Goal: Task Accomplishment & Management: Complete application form

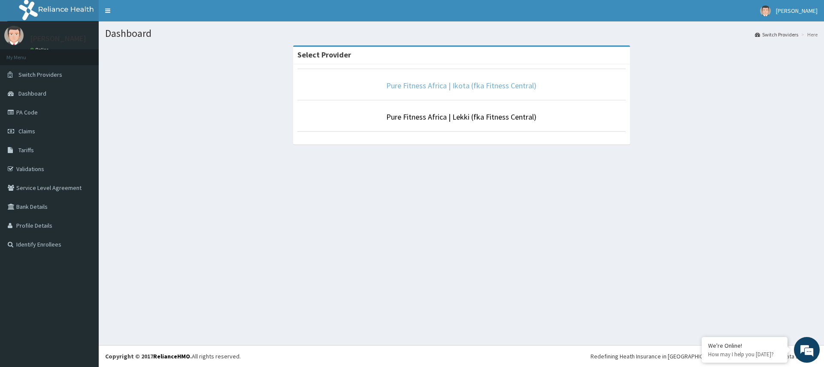
click at [468, 88] on link "Pure Fitness Africa | Ikota (fka Fitness Central)" at bounding box center [461, 86] width 150 height 10
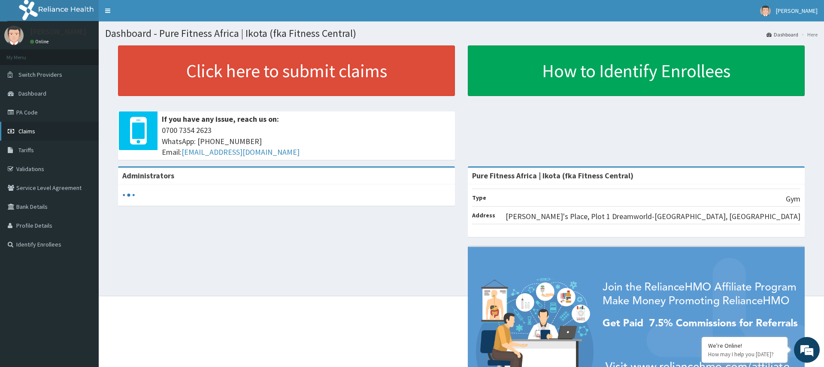
click at [39, 130] on link "Claims" at bounding box center [49, 131] width 99 height 19
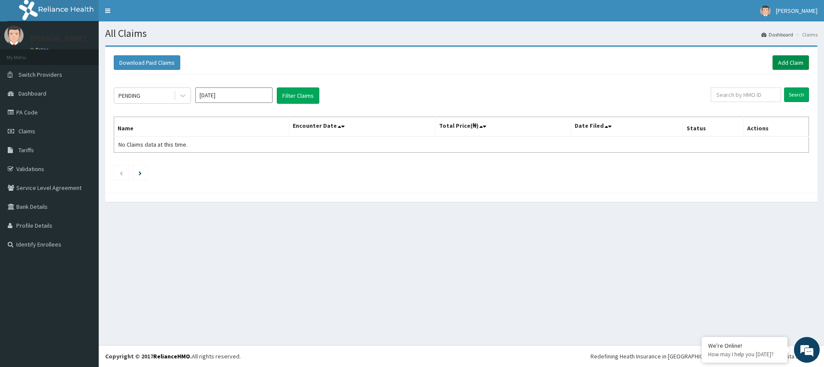
click at [794, 60] on link "Add Claim" at bounding box center [790, 62] width 36 height 15
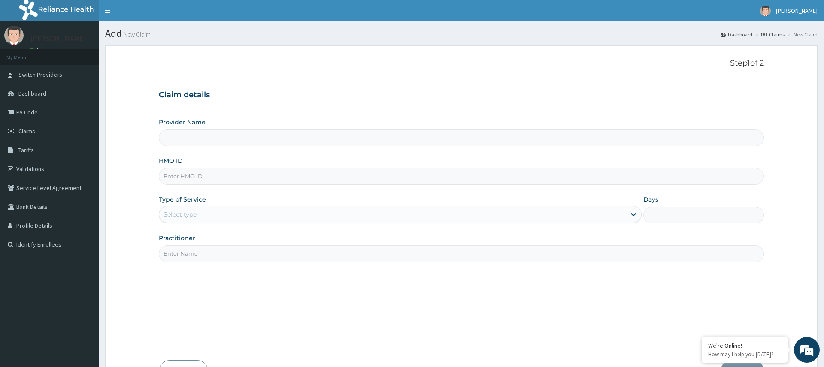
click at [208, 255] on input "Practitioner" at bounding box center [461, 253] width 604 height 17
type input "gym"
type input "Pure Fitness Africa | Ikota (fka Fitness Central)"
type input "1"
type input "gym"
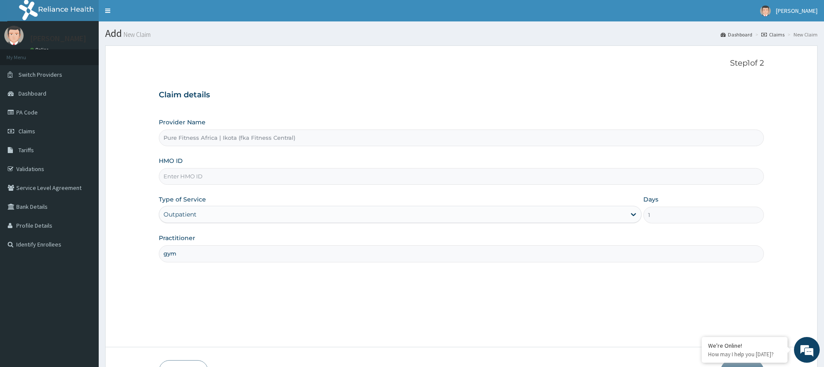
click at [238, 184] on div at bounding box center [461, 176] width 604 height 17
type input "MRL/10028/A"
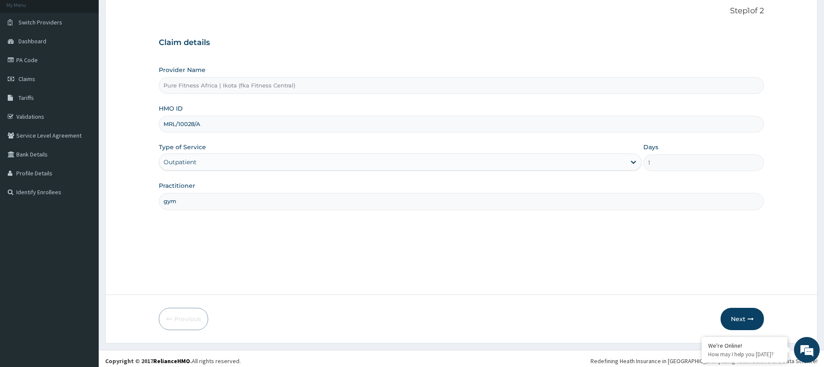
scroll to position [57, 0]
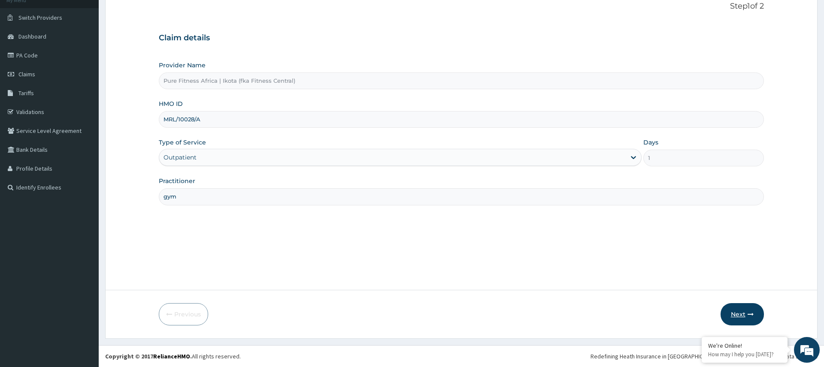
click at [740, 316] on button "Next" at bounding box center [741, 314] width 43 height 22
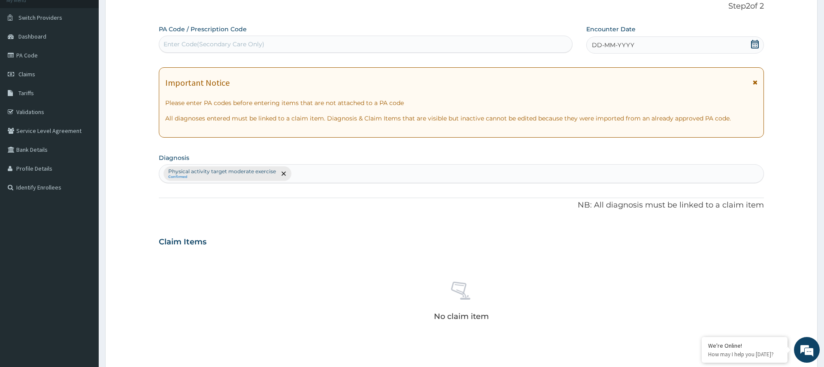
drag, startPoint x: 226, startPoint y: 48, endPoint x: 226, endPoint y: 54, distance: 6.4
click at [226, 48] on div "Enter Code(Secondary Care Only)" at bounding box center [213, 44] width 101 height 9
type input "PA/010A72"
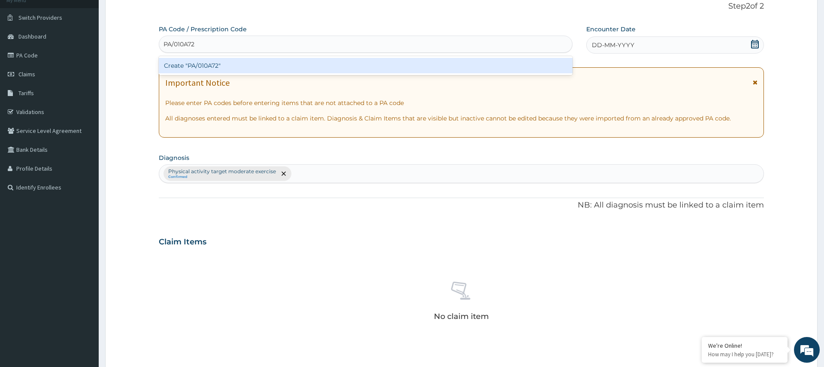
click at [232, 66] on div "Create "PA/010A72"" at bounding box center [366, 65] width 414 height 15
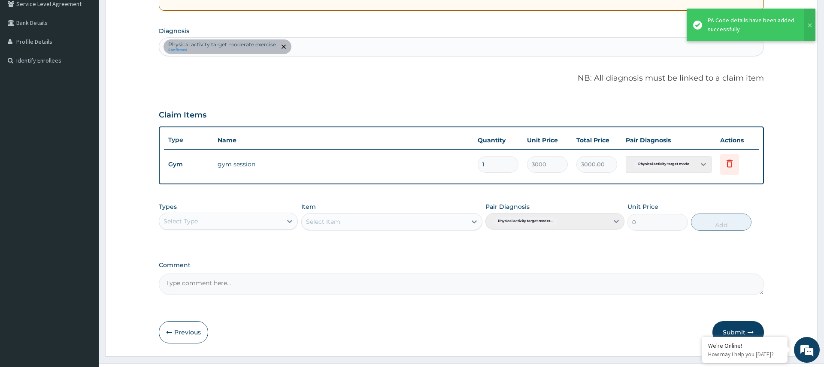
scroll to position [202, 0]
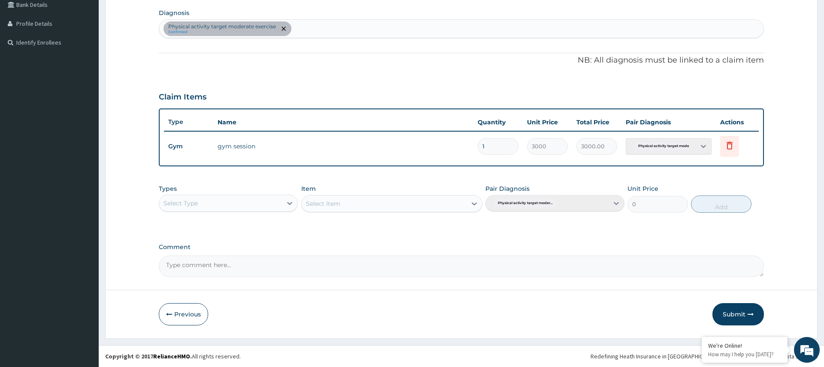
click at [273, 206] on div "Select Type" at bounding box center [220, 203] width 123 height 14
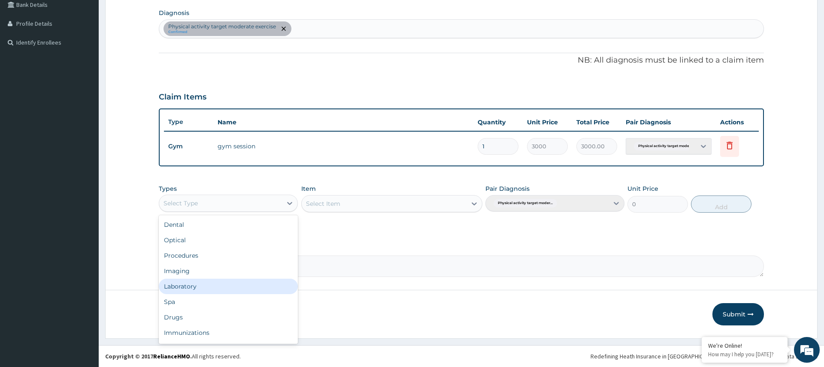
scroll to position [29, 0]
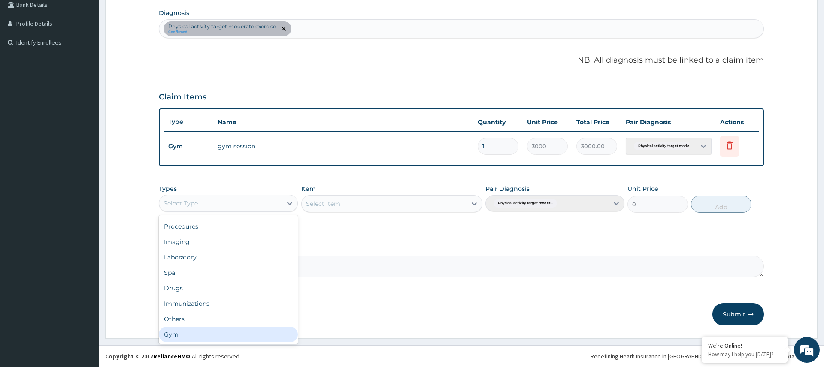
click at [251, 335] on div "Gym" at bounding box center [228, 334] width 139 height 15
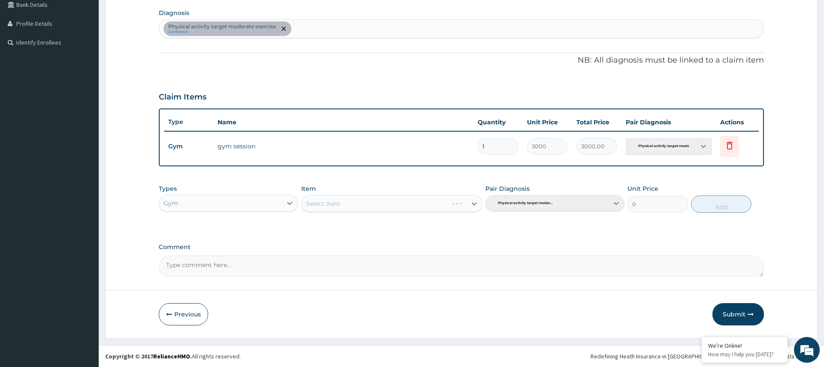
click at [373, 205] on div "Select Item" at bounding box center [391, 203] width 181 height 17
click at [736, 313] on button "Submit" at bounding box center [737, 314] width 51 height 22
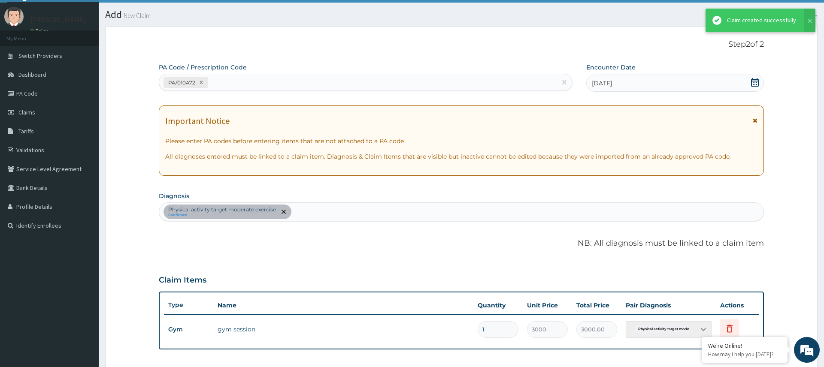
scroll to position [202, 0]
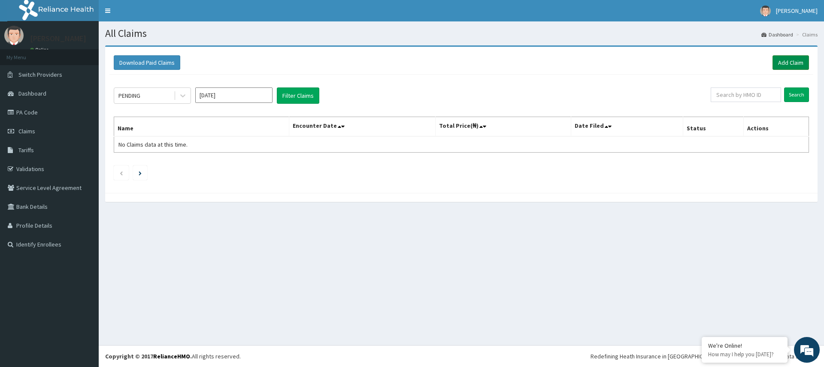
click at [796, 55] on link "Add Claim" at bounding box center [790, 62] width 36 height 15
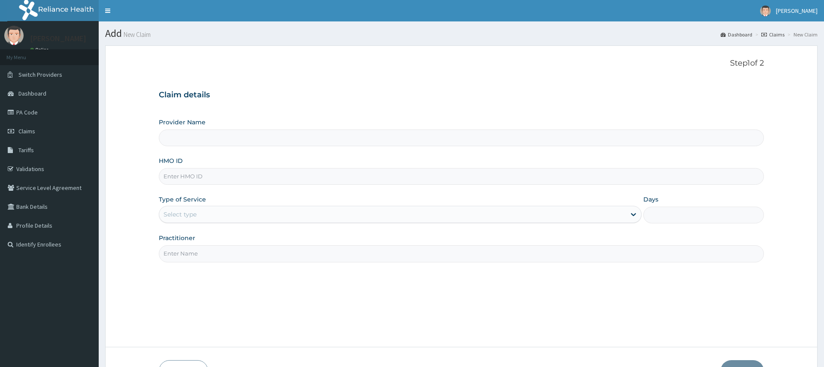
type input "Pure Fitness Africa | Ikota (fka Fitness Central)"
type input "1"
click at [218, 255] on input "Practitioner" at bounding box center [461, 253] width 604 height 17
type input "gym"
click at [219, 182] on input "HMO ID" at bounding box center [461, 176] width 604 height 17
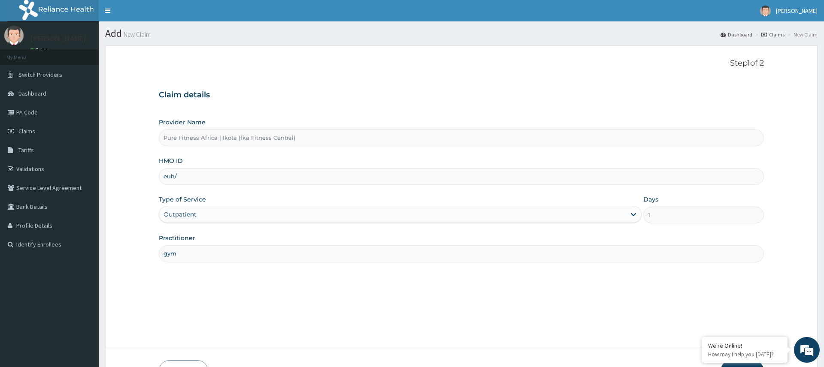
type input "EUH/10077/A"
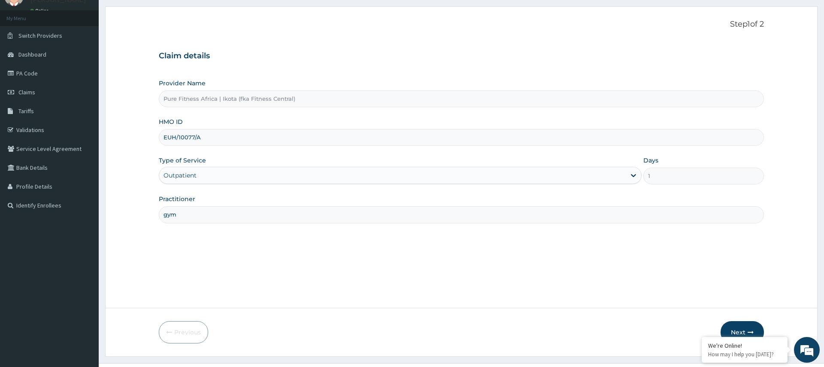
scroll to position [57, 0]
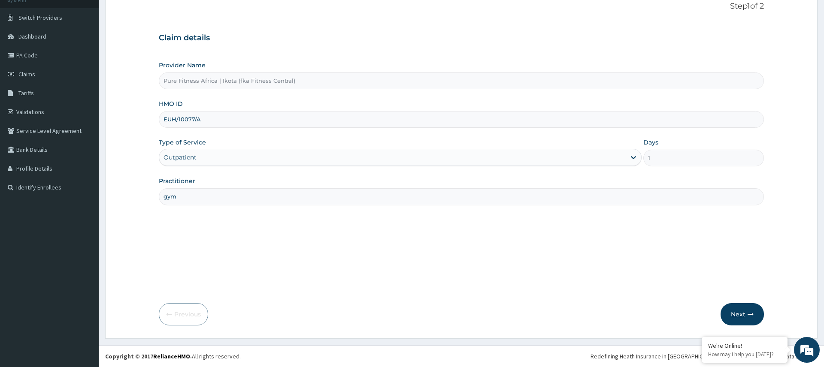
click at [749, 313] on icon "button" at bounding box center [750, 314] width 6 height 6
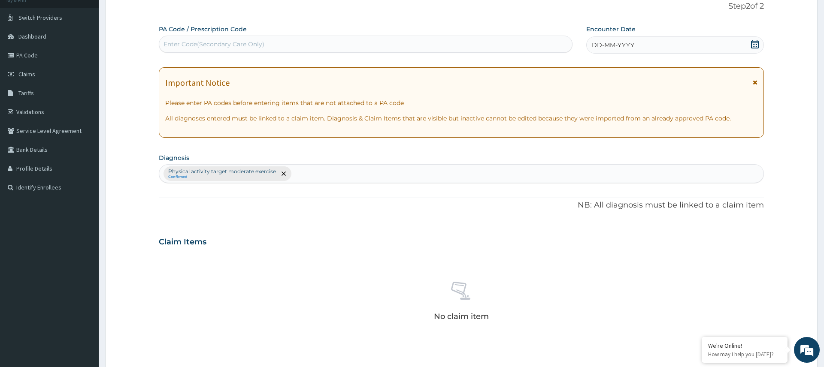
click at [225, 48] on div "Enter Code(Secondary Care Only)" at bounding box center [365, 44] width 413 height 14
type input "PA/F9E4D9"
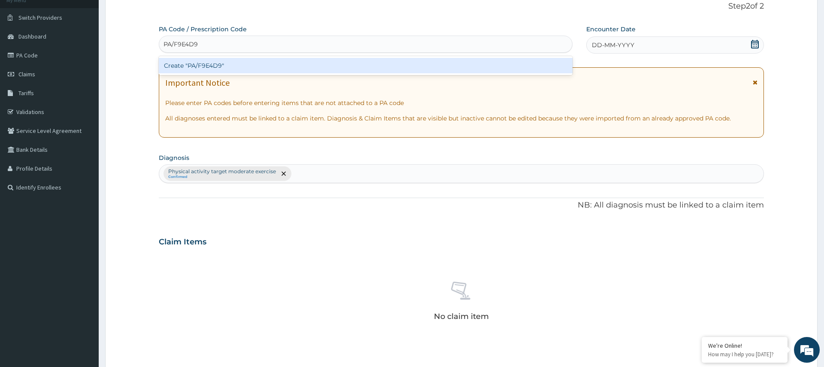
click at [210, 62] on div "Create "PA/F9E4D9"" at bounding box center [366, 65] width 414 height 15
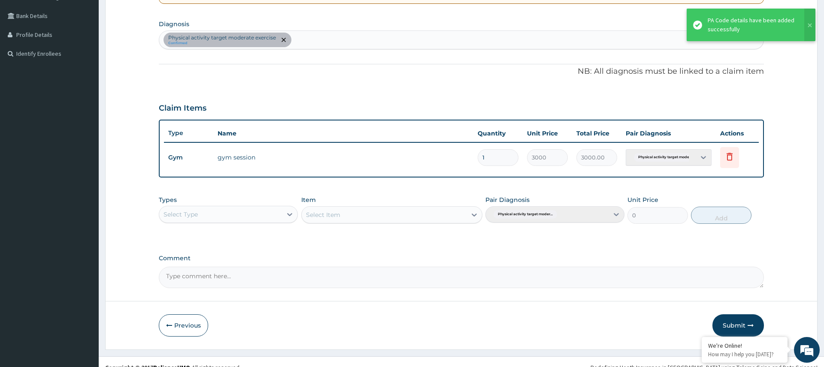
scroll to position [202, 0]
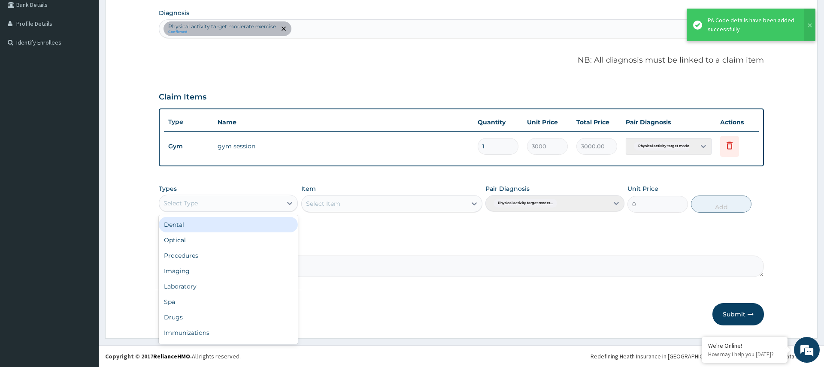
drag, startPoint x: 266, startPoint y: 205, endPoint x: 256, endPoint y: 210, distance: 11.5
click at [266, 205] on div "Select Type" at bounding box center [220, 203] width 123 height 14
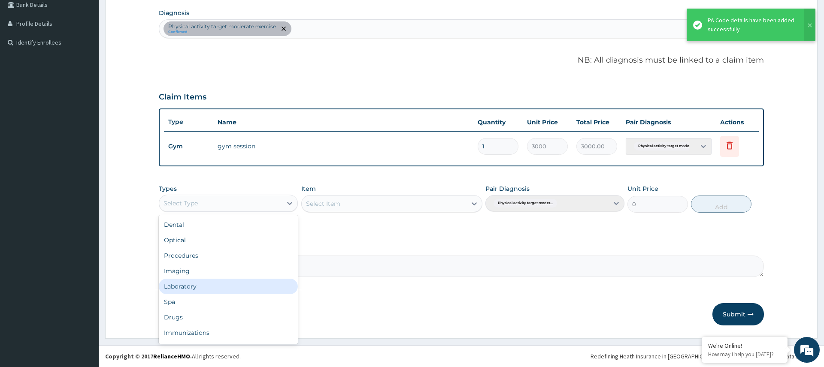
scroll to position [29, 0]
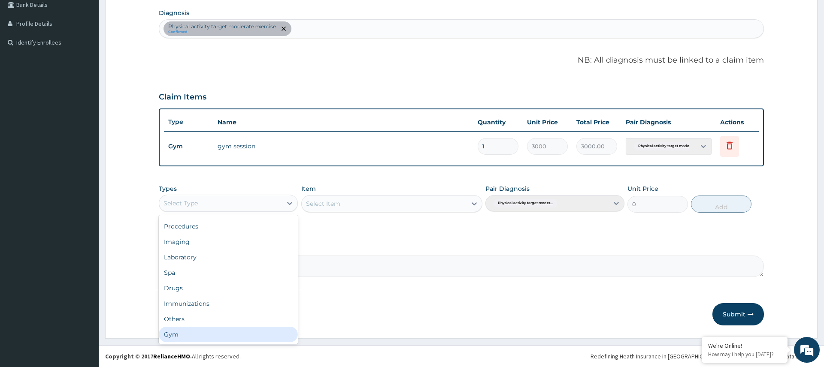
click at [224, 335] on div "Gym" at bounding box center [228, 334] width 139 height 15
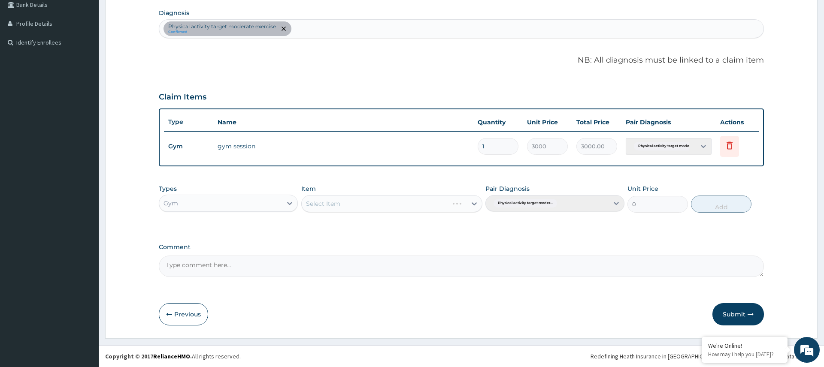
click at [736, 310] on button "Submit" at bounding box center [737, 314] width 51 height 22
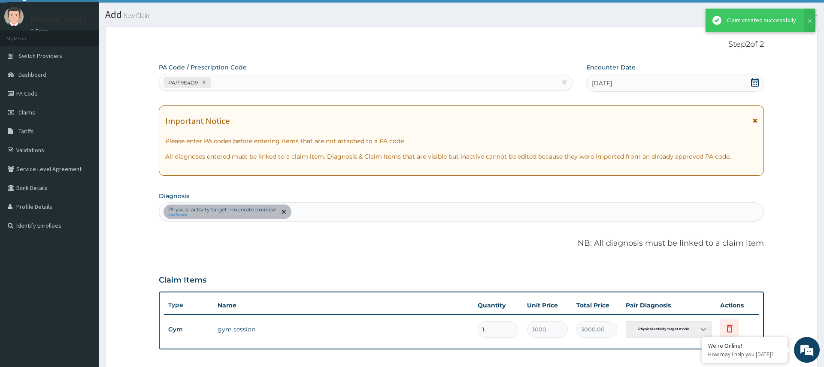
scroll to position [202, 0]
